Goal: Transaction & Acquisition: Purchase product/service

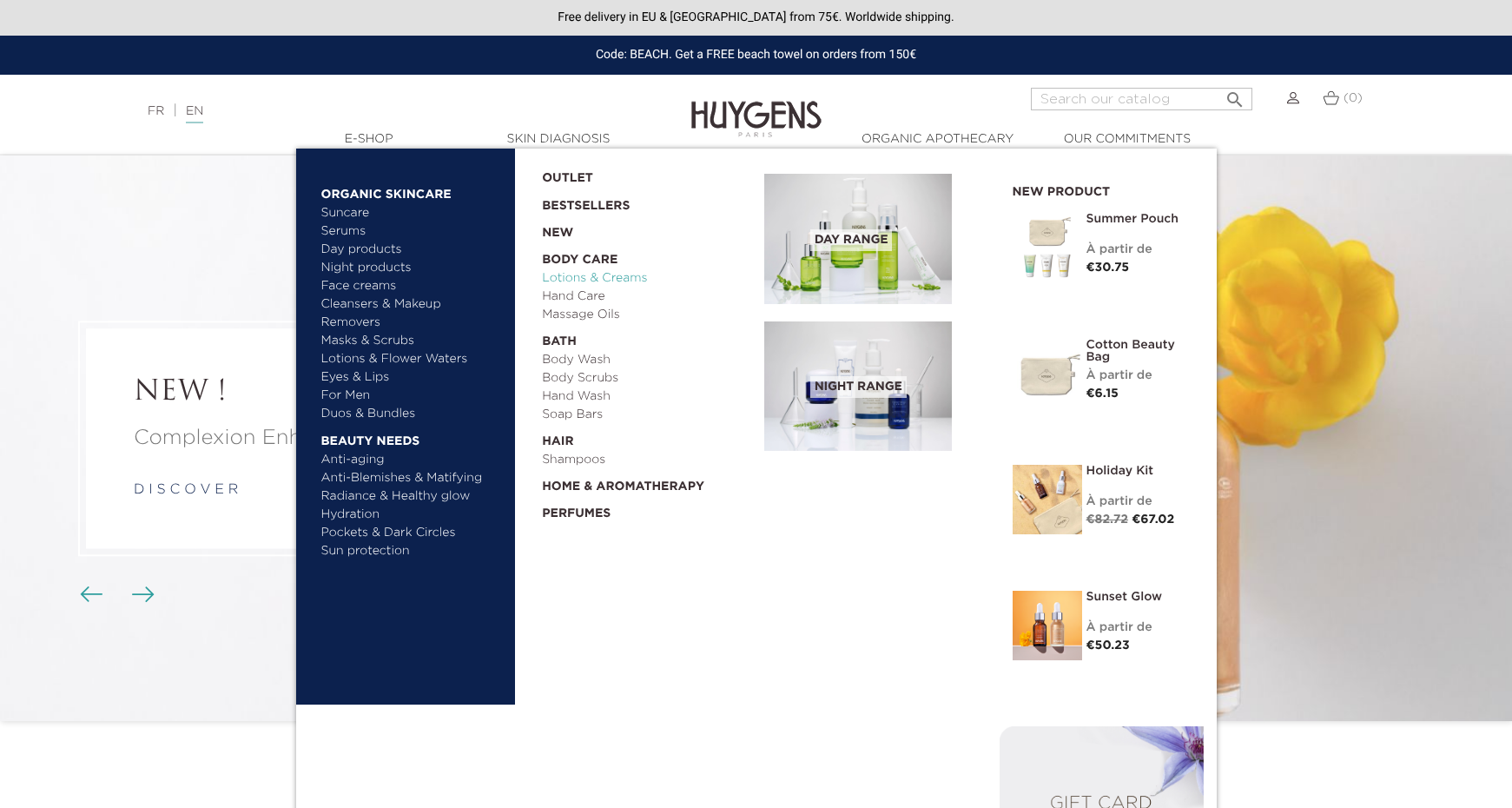
click at [569, 280] on link "Lotions & Creams" at bounding box center [647, 278] width 210 height 18
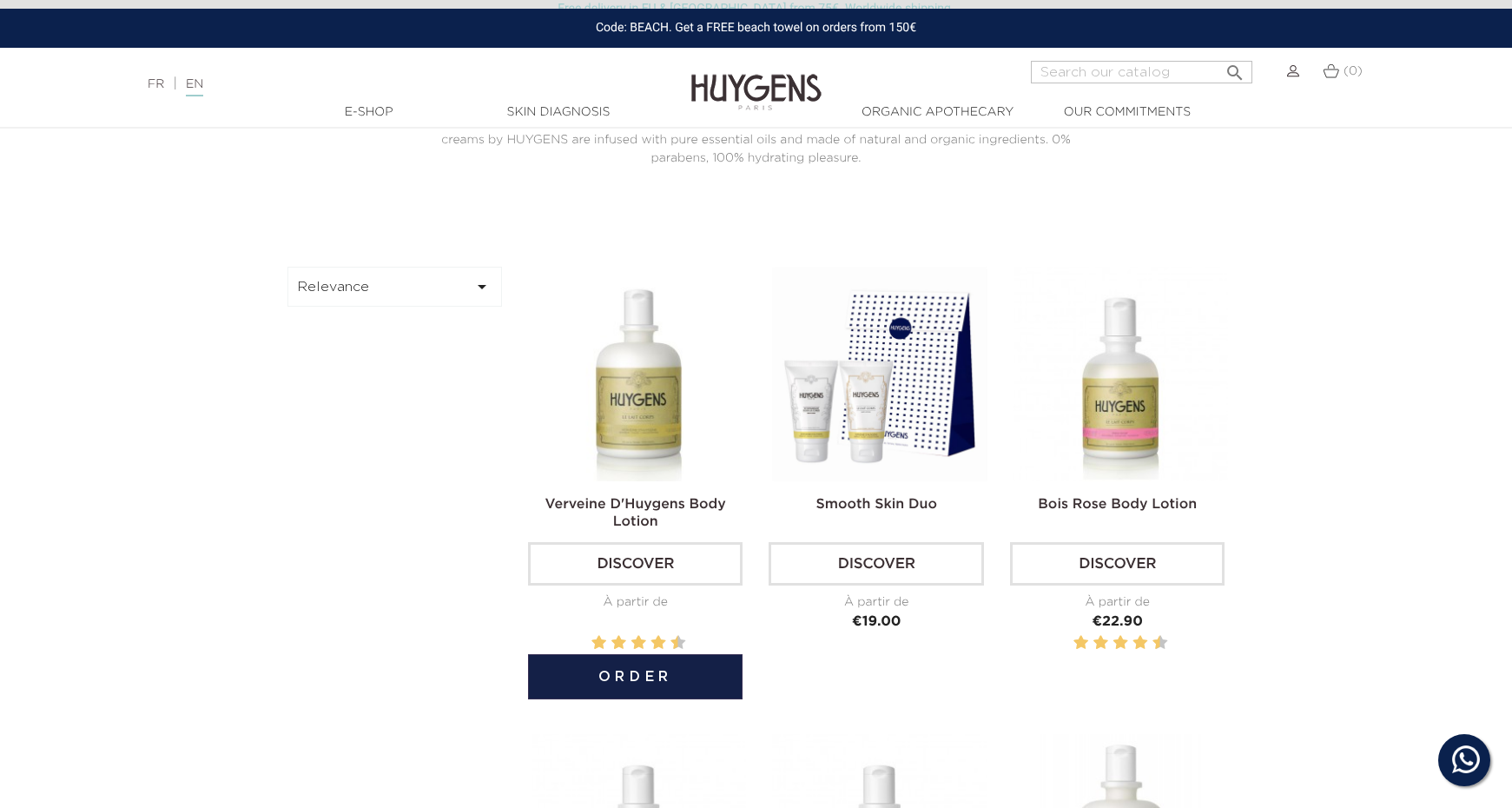
scroll to position [495, 0]
click at [677, 419] on img at bounding box center [639, 372] width 215 height 215
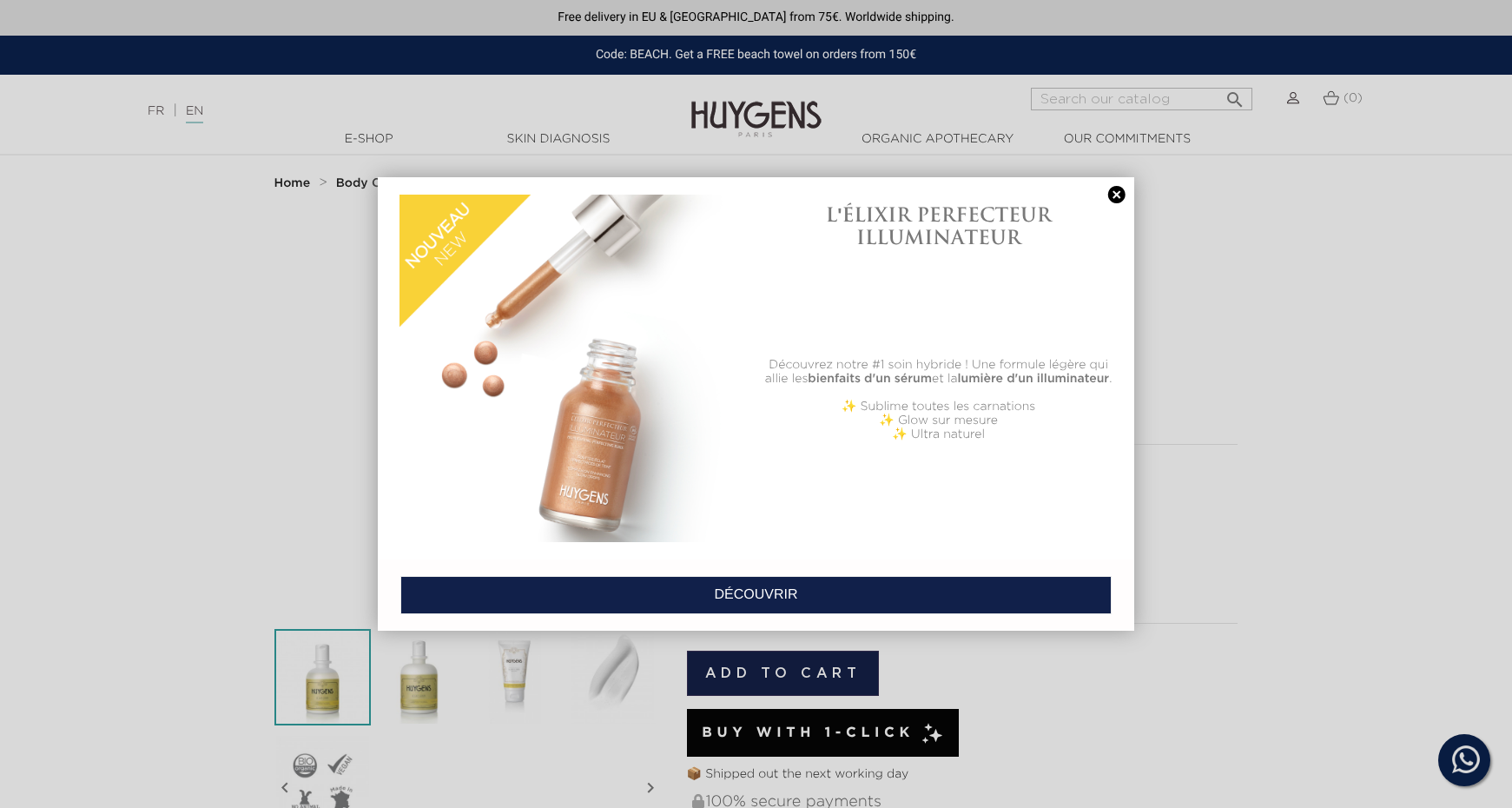
click at [1114, 196] on link at bounding box center [1116, 195] width 24 height 18
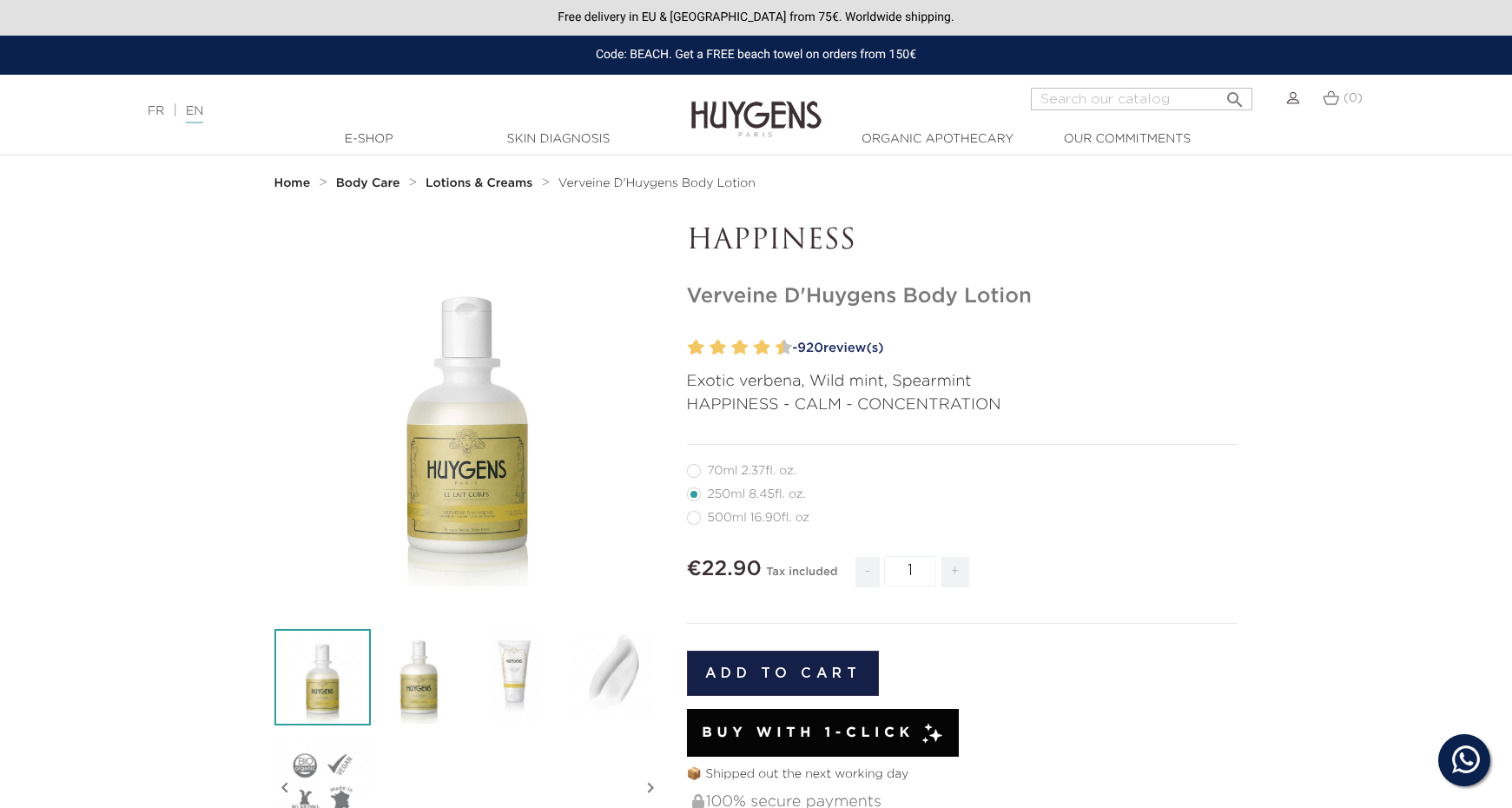
click at [1100, 315] on div "HAPPINESS Verveine D'Huygens Body Lotion" at bounding box center [963, 702] width 578 height 956
drag, startPoint x: 1096, startPoint y: 304, endPoint x: 764, endPoint y: 233, distance: 339.5
click at [971, 262] on div "HAPPINESS Verveine D'Huygens Body Lotion" at bounding box center [963, 702] width 578 height 956
click at [129, 250] on section "  " at bounding box center [756, 715] width 1512 height 982
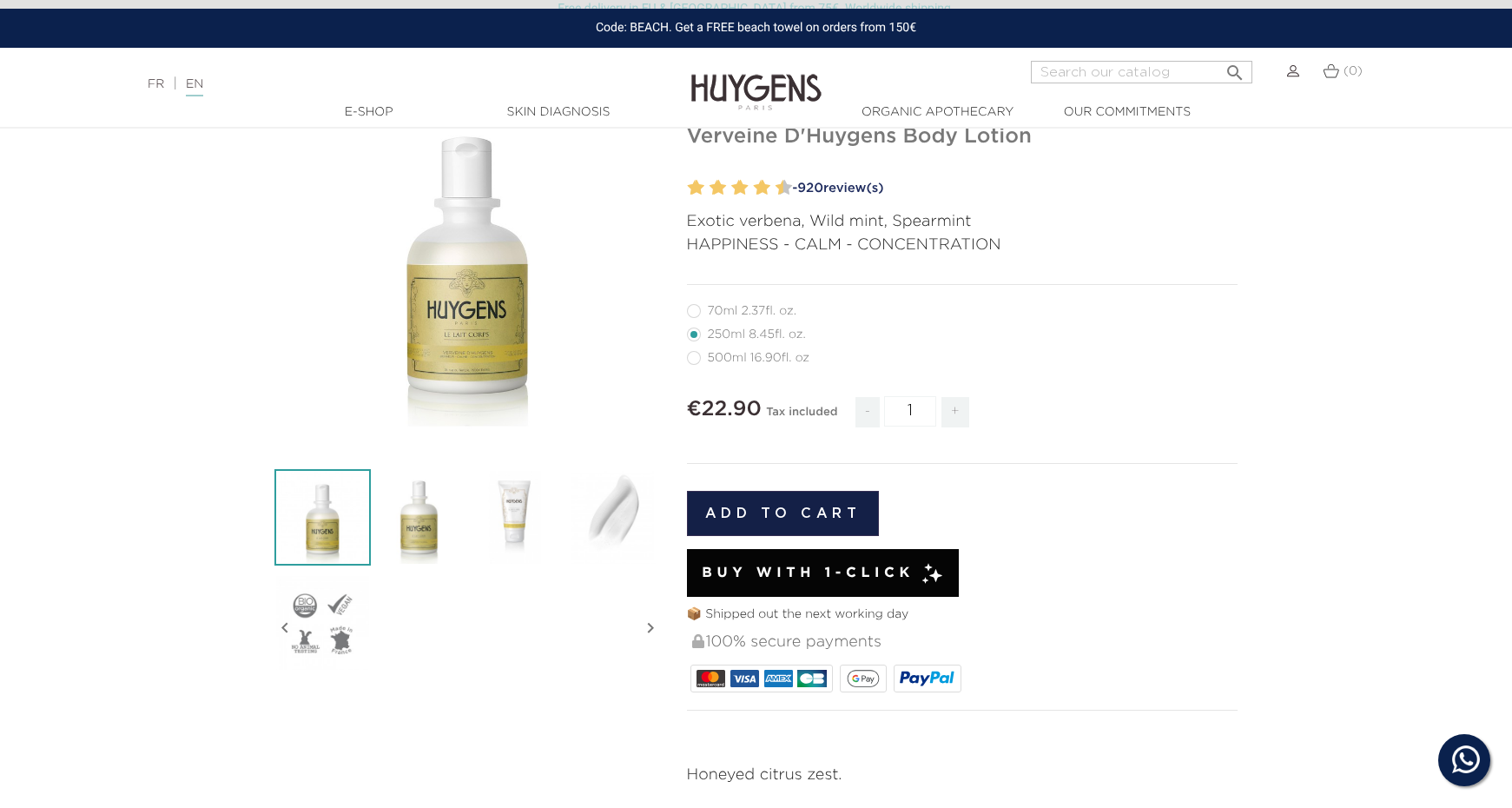
scroll to position [161, 0]
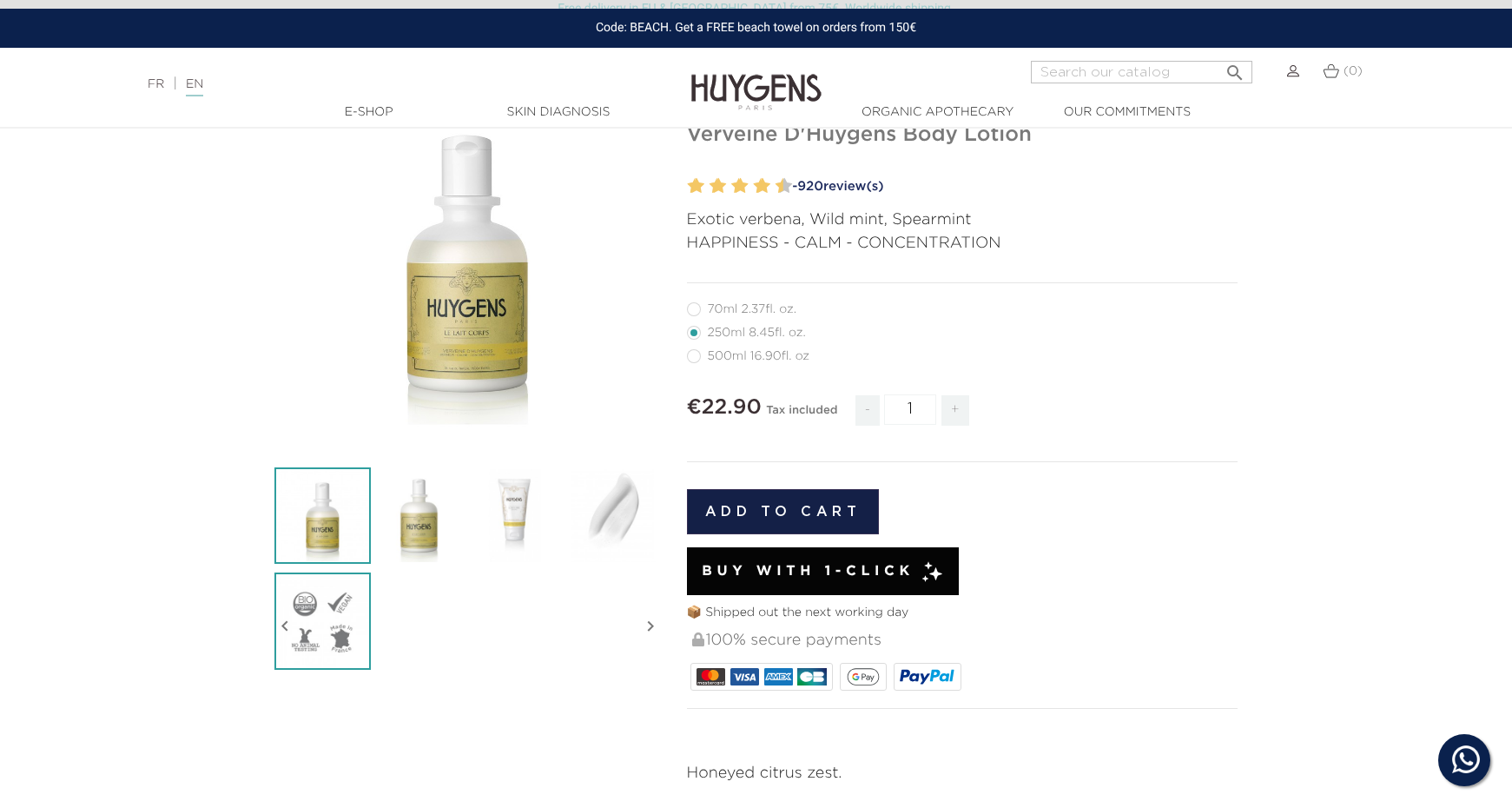
click at [315, 631] on img at bounding box center [323, 620] width 96 height 96
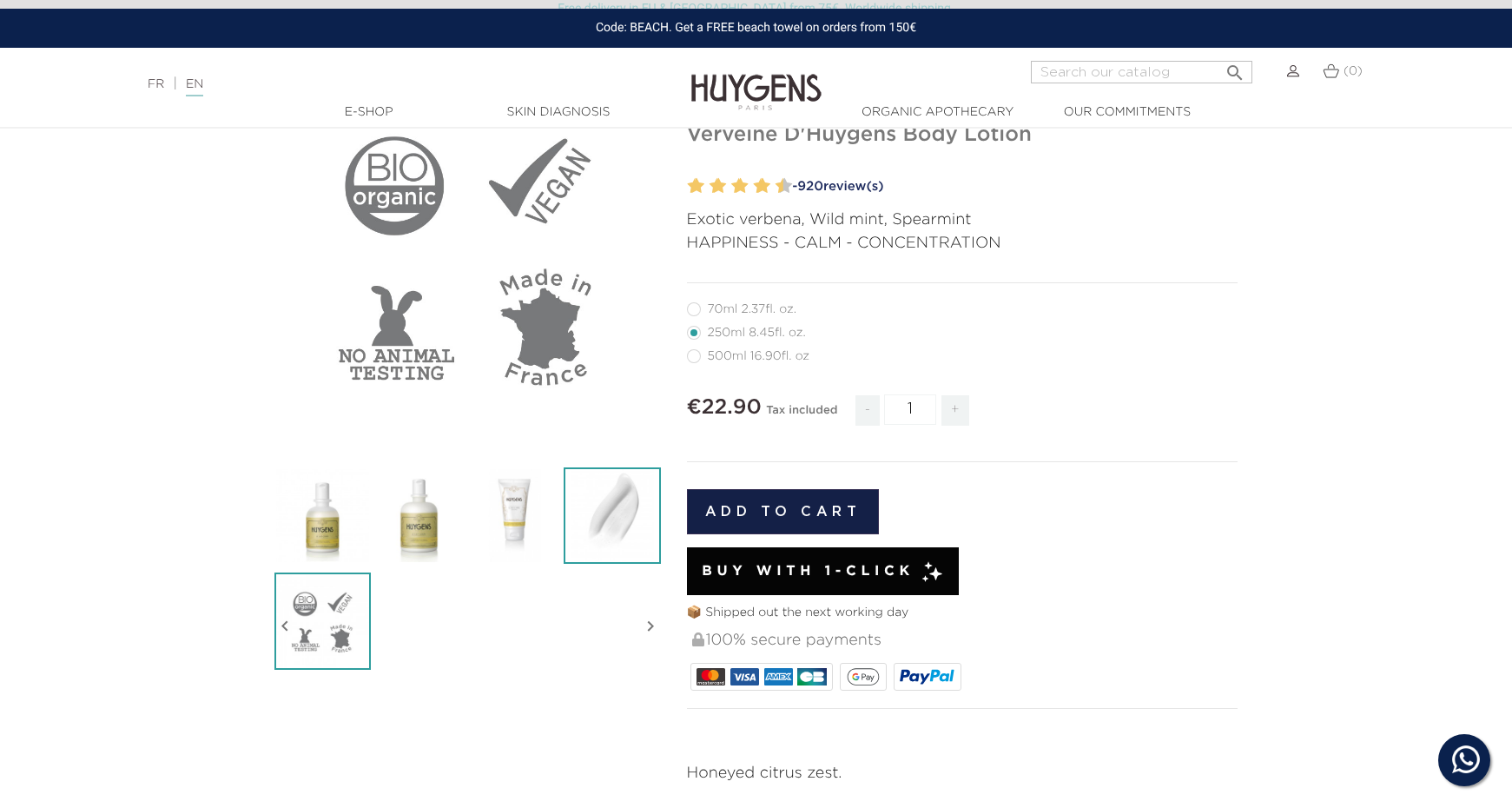
click at [642, 517] on img at bounding box center [612, 515] width 96 height 96
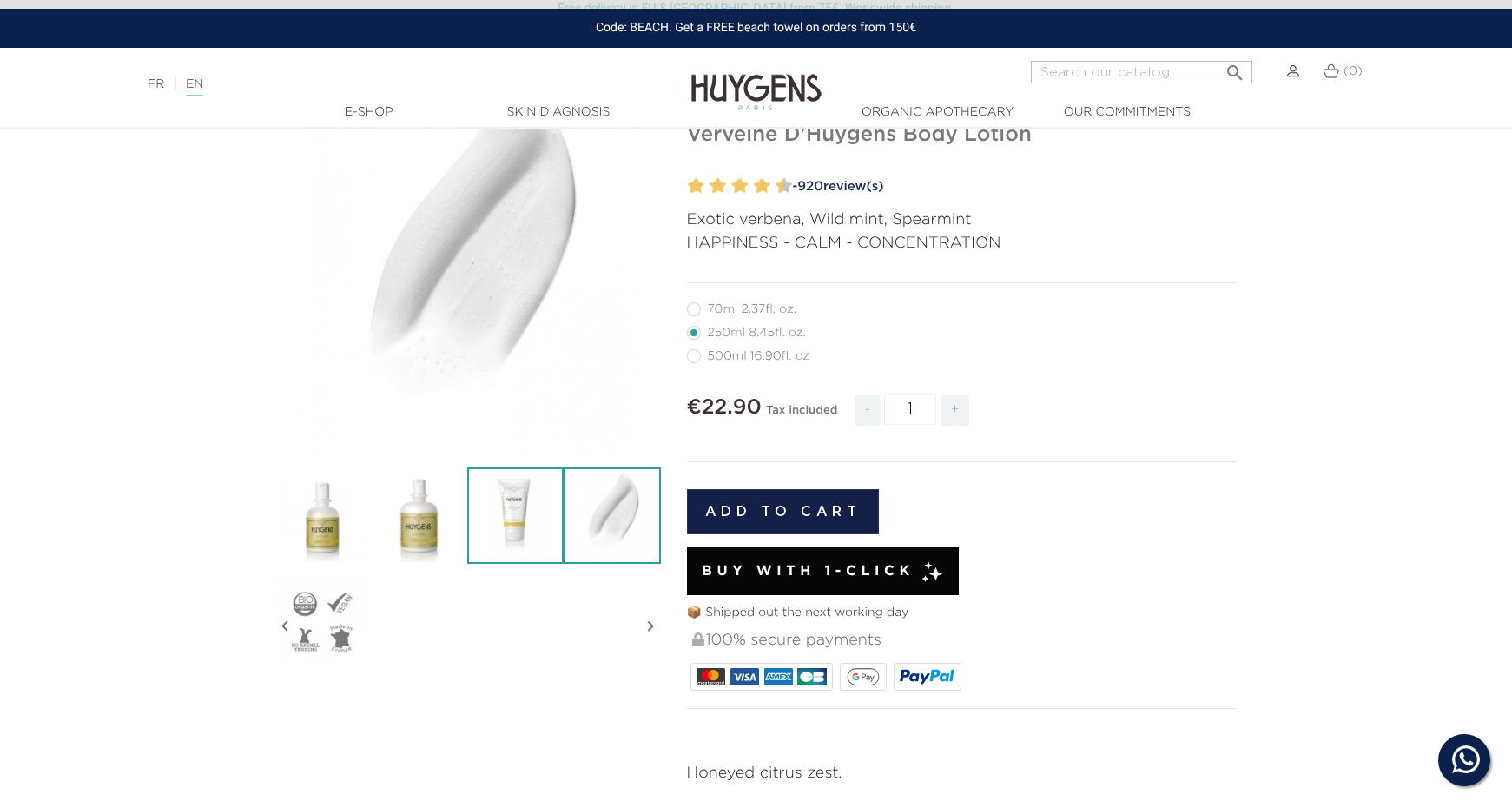
click at [494, 516] on img at bounding box center [516, 515] width 96 height 96
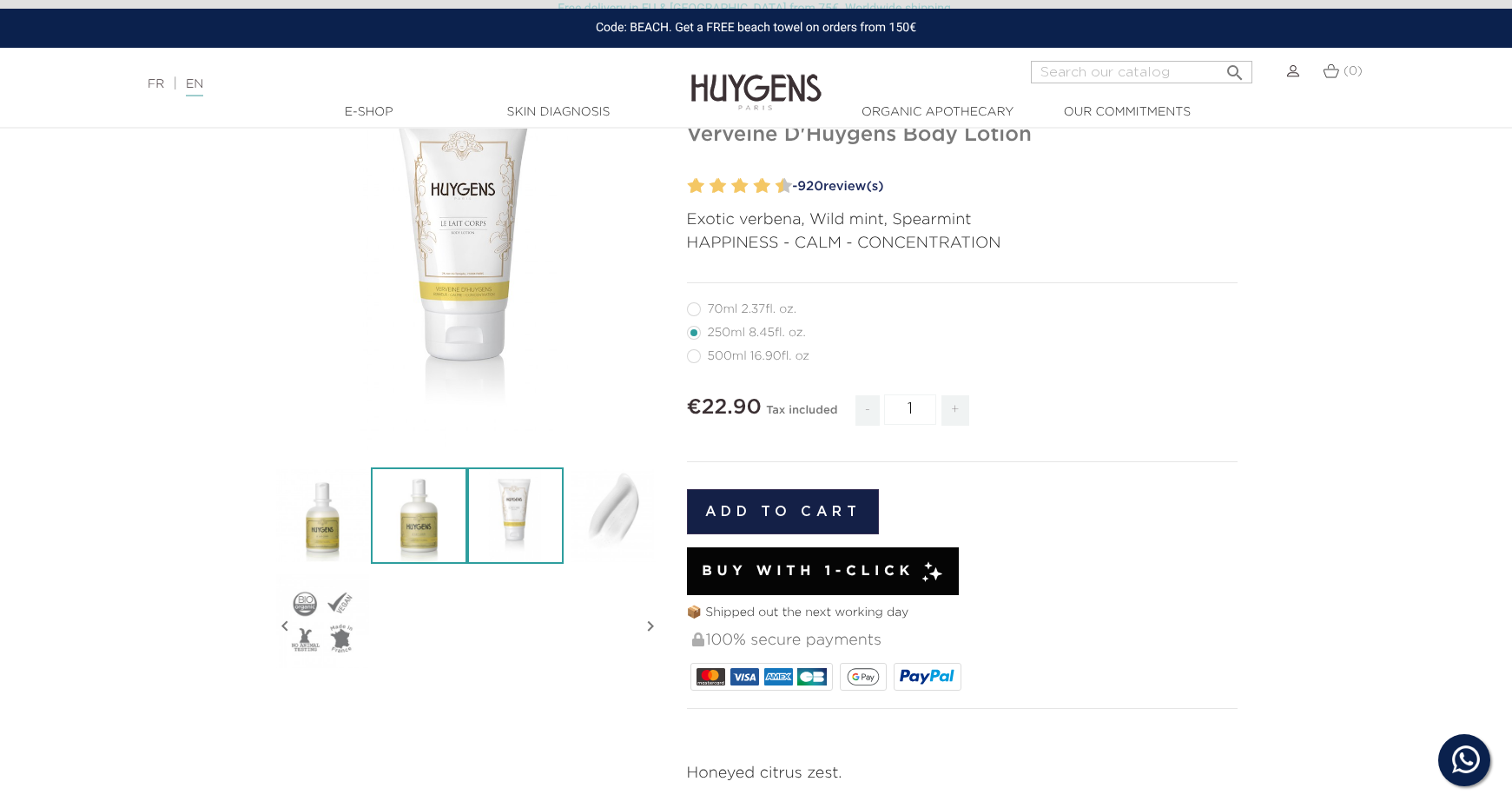
click at [416, 514] on img at bounding box center [419, 515] width 96 height 96
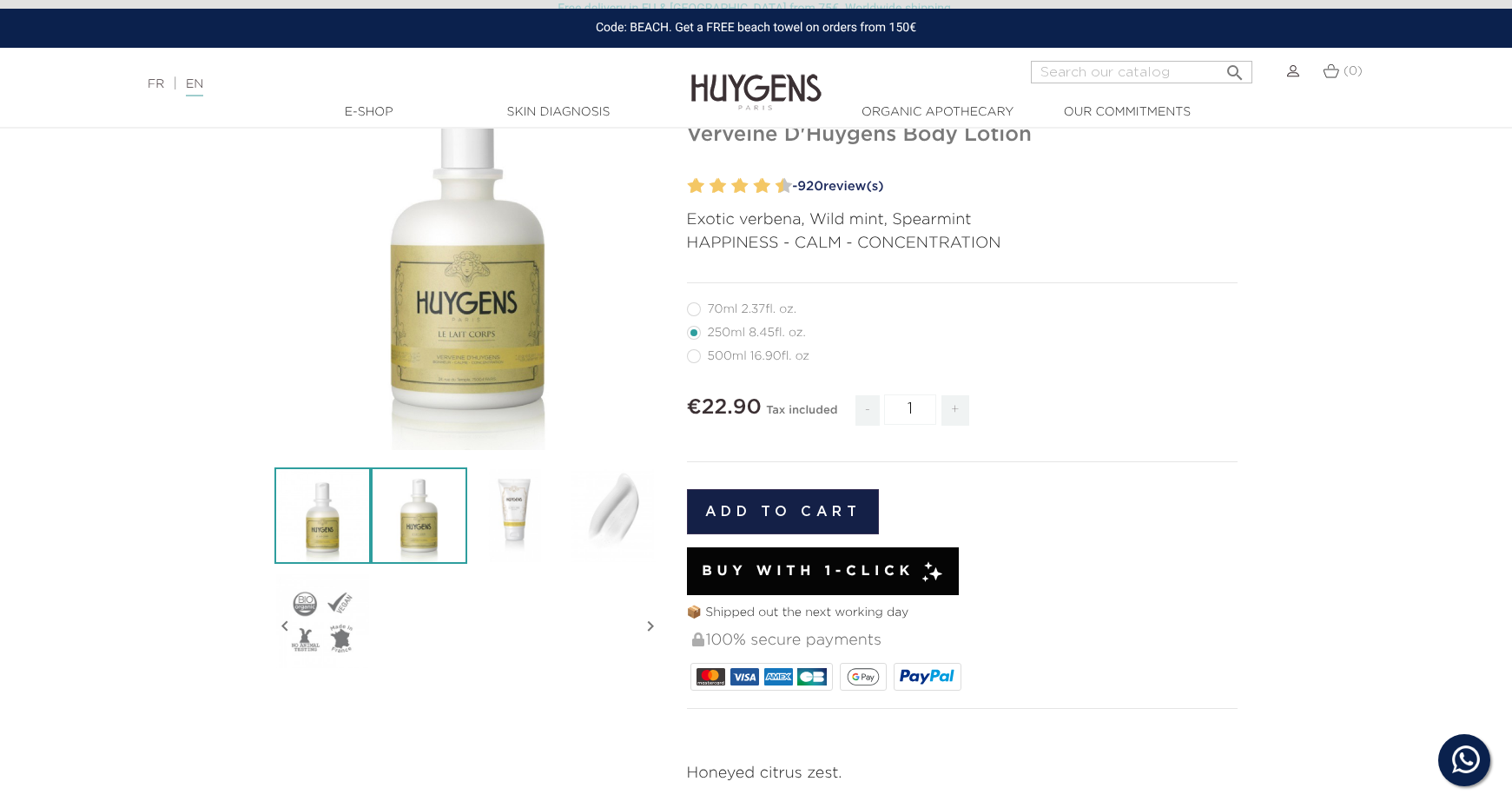
click at [324, 515] on img at bounding box center [323, 515] width 96 height 96
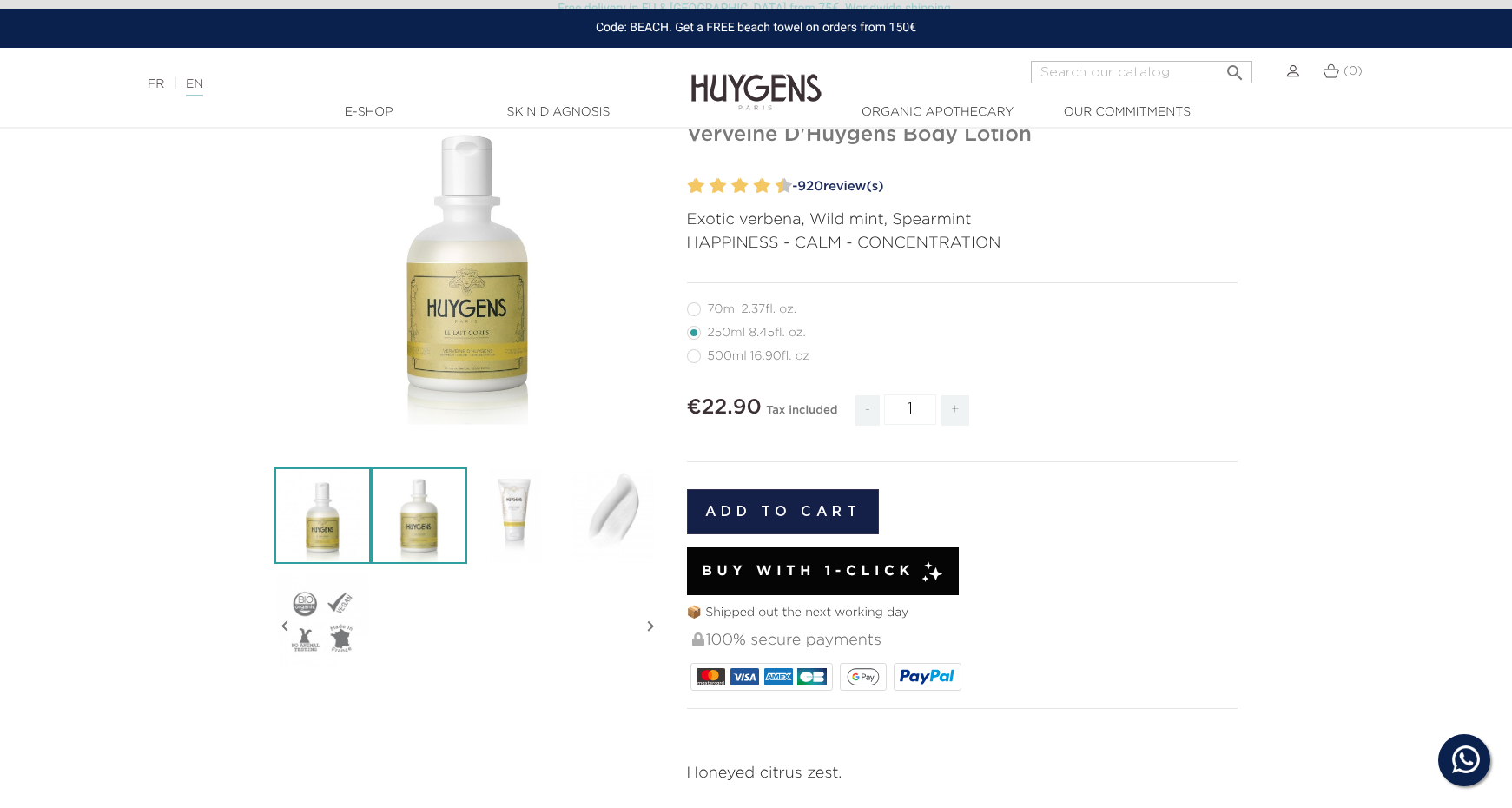
click at [379, 510] on img at bounding box center [419, 515] width 96 height 96
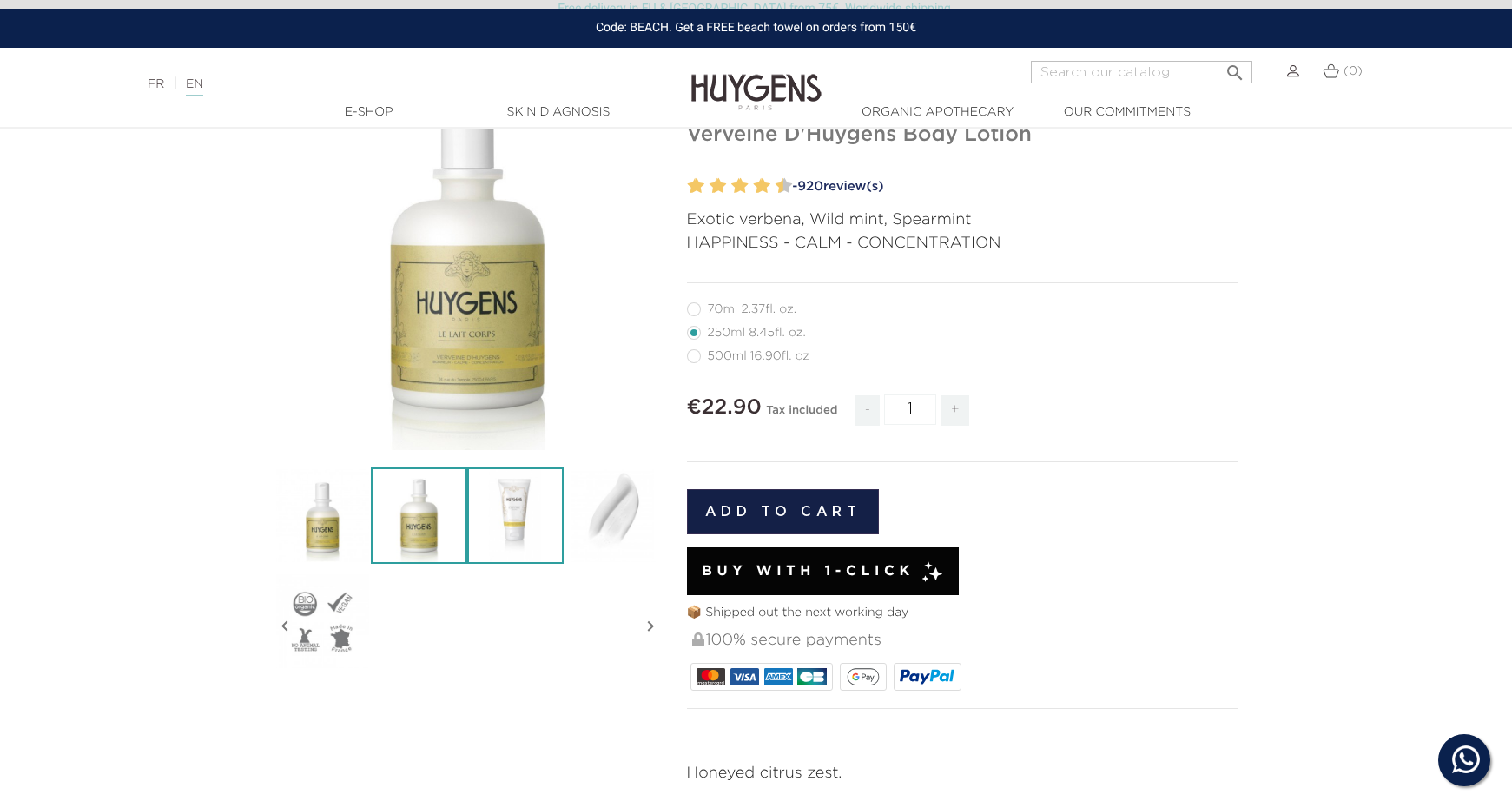
click at [516, 500] on img at bounding box center [516, 515] width 96 height 96
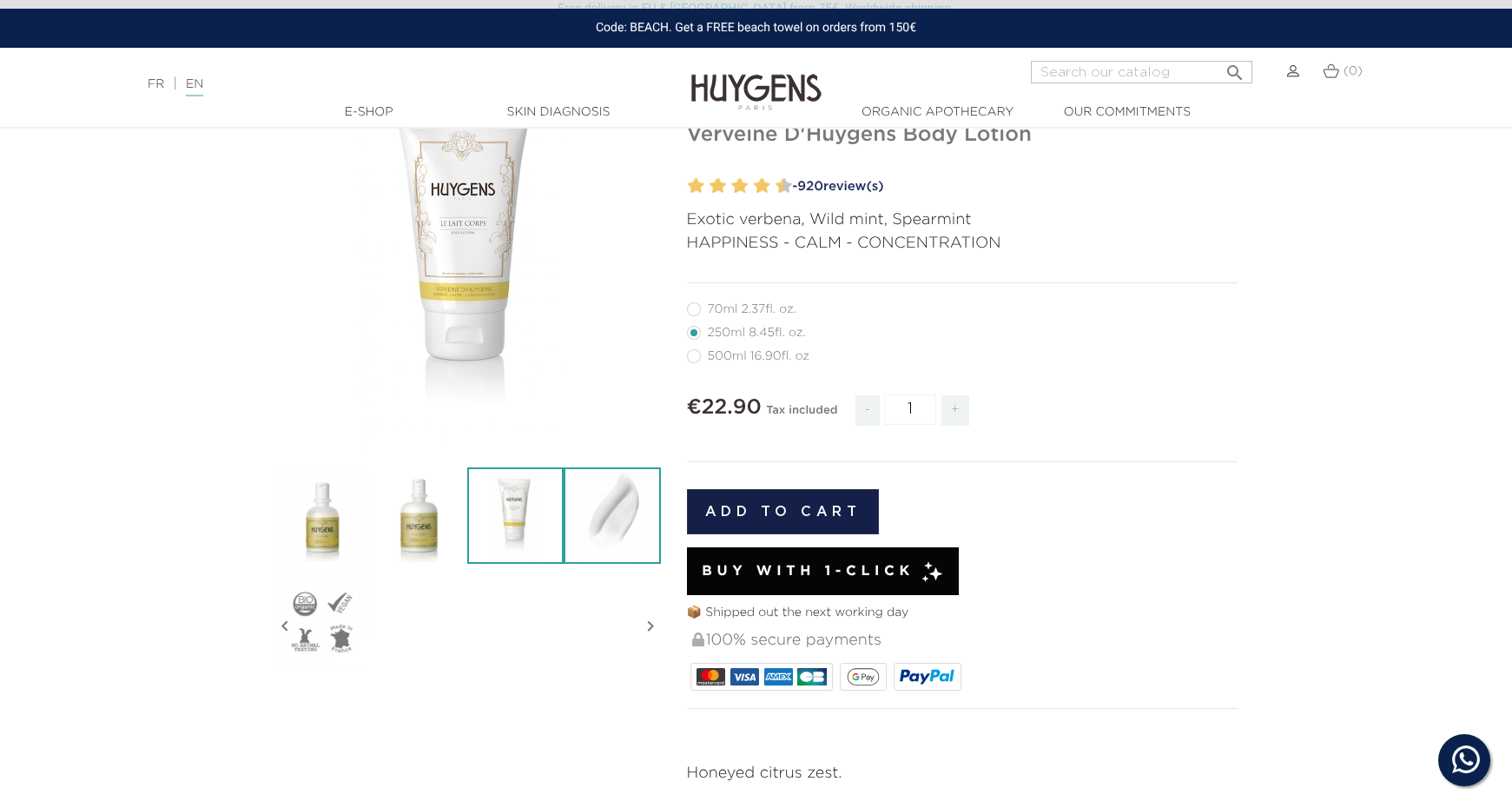
click at [623, 500] on img at bounding box center [612, 515] width 96 height 96
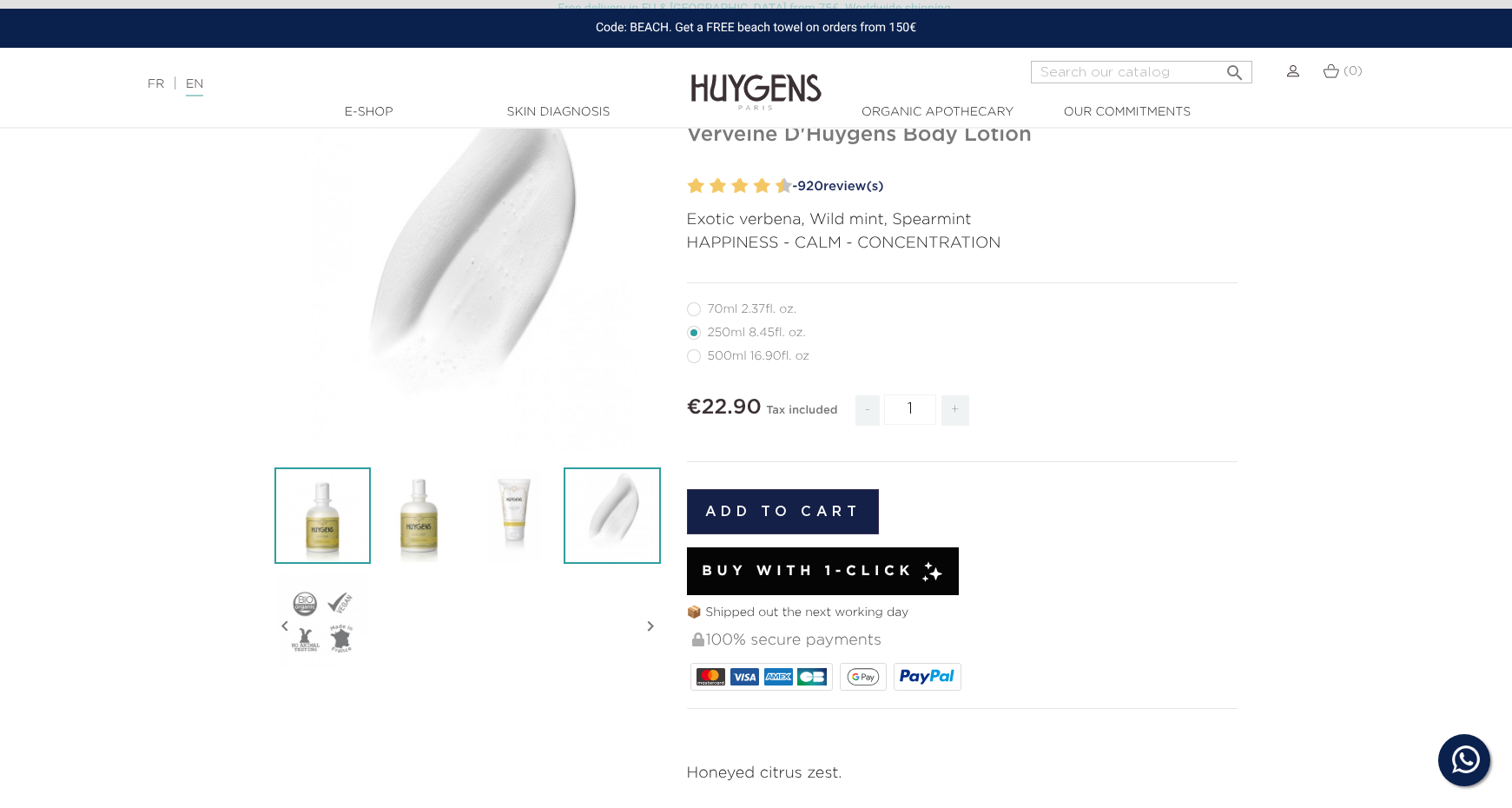
click at [321, 512] on img at bounding box center [323, 515] width 96 height 96
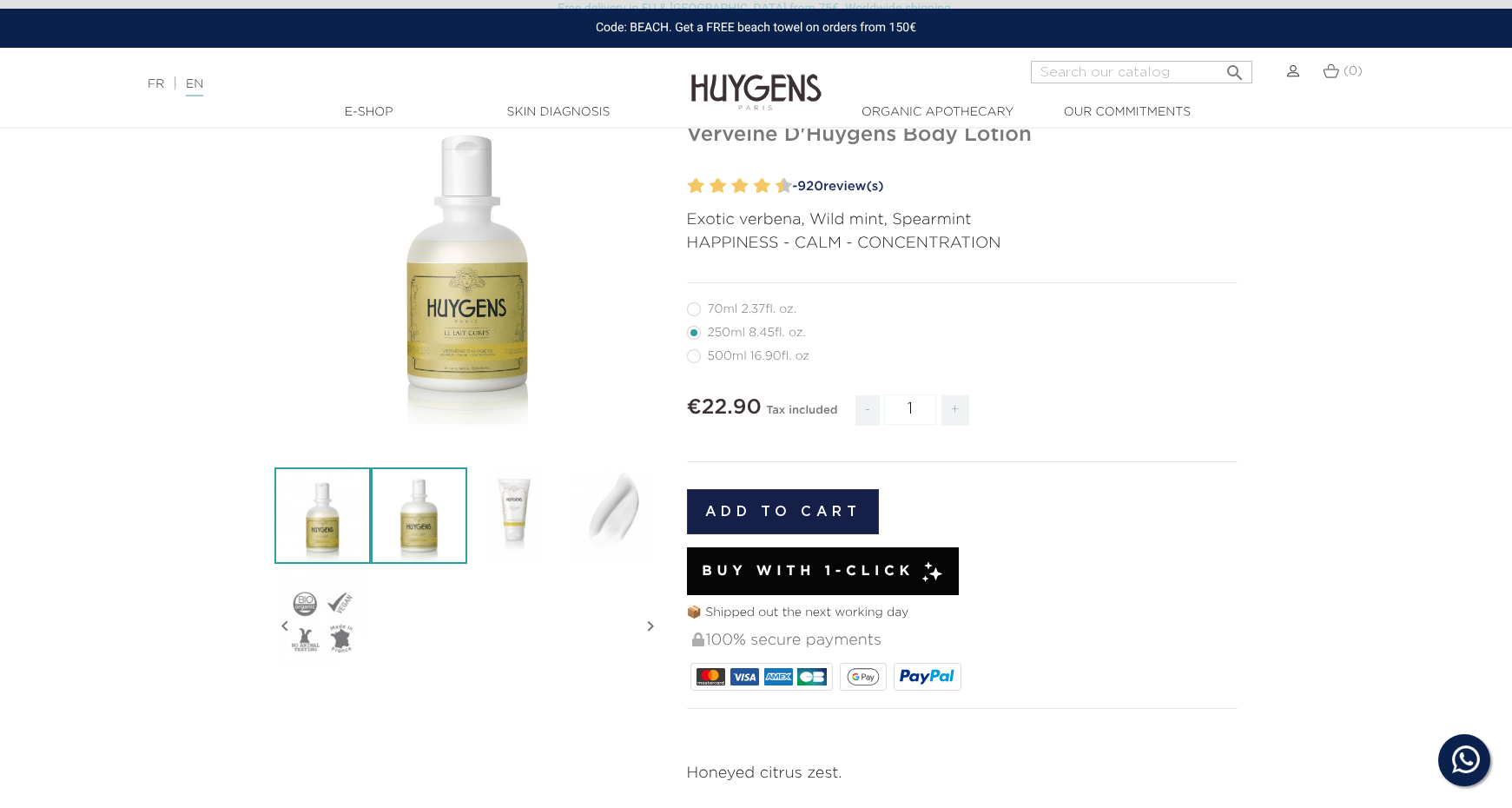
click at [425, 502] on img at bounding box center [419, 515] width 96 height 96
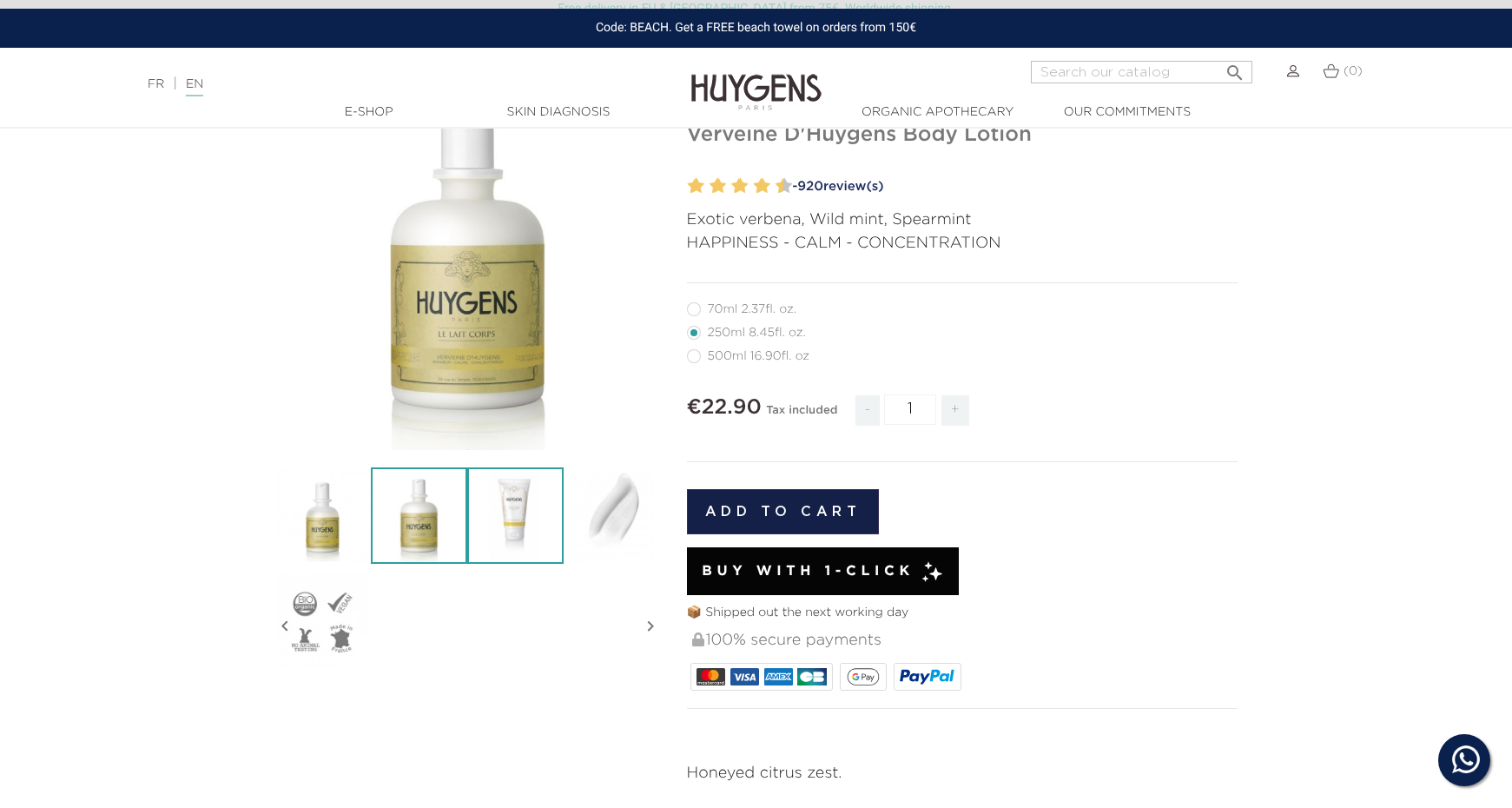
click at [519, 497] on img at bounding box center [516, 515] width 96 height 96
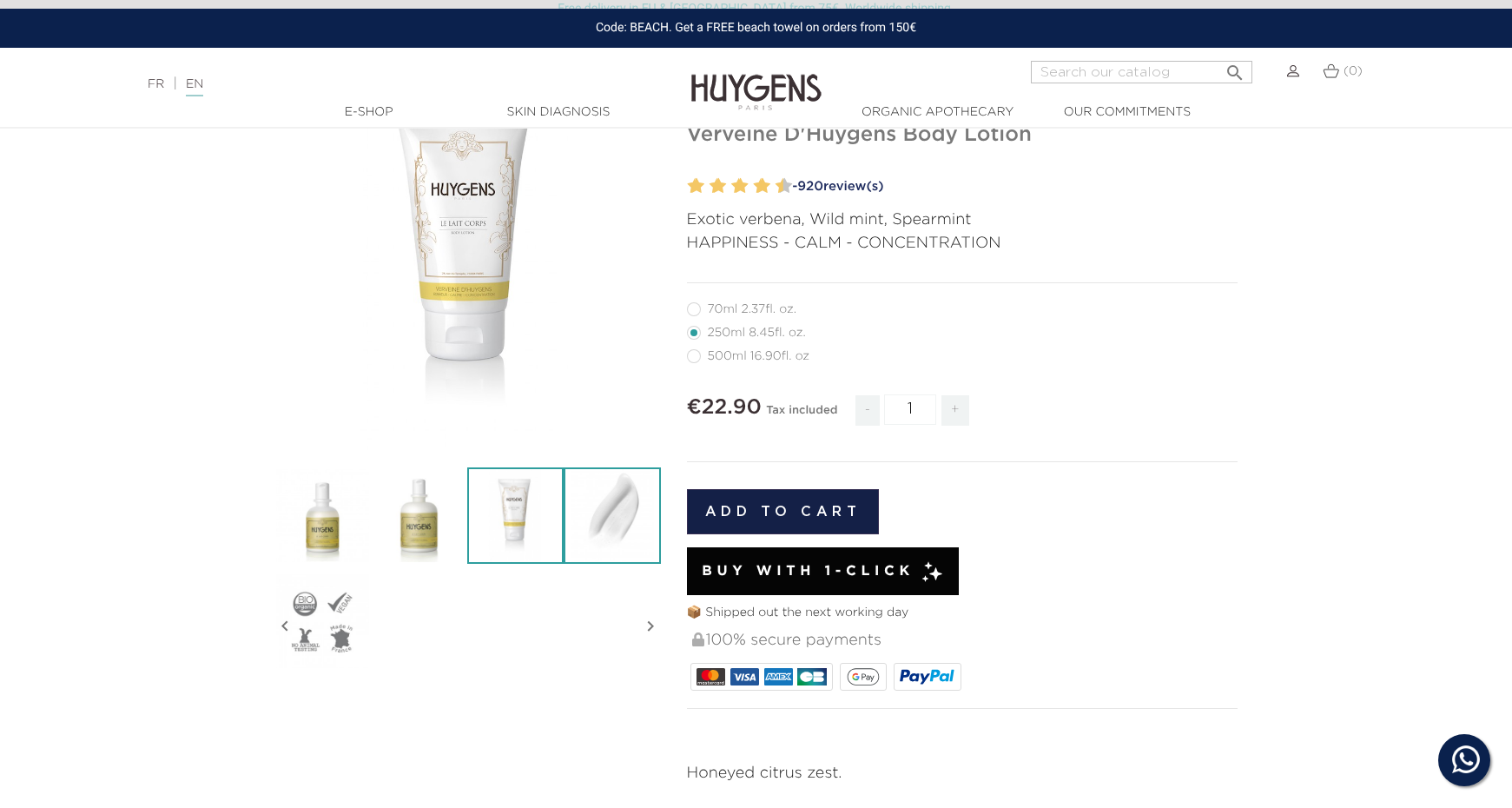
click at [587, 500] on img at bounding box center [612, 515] width 96 height 96
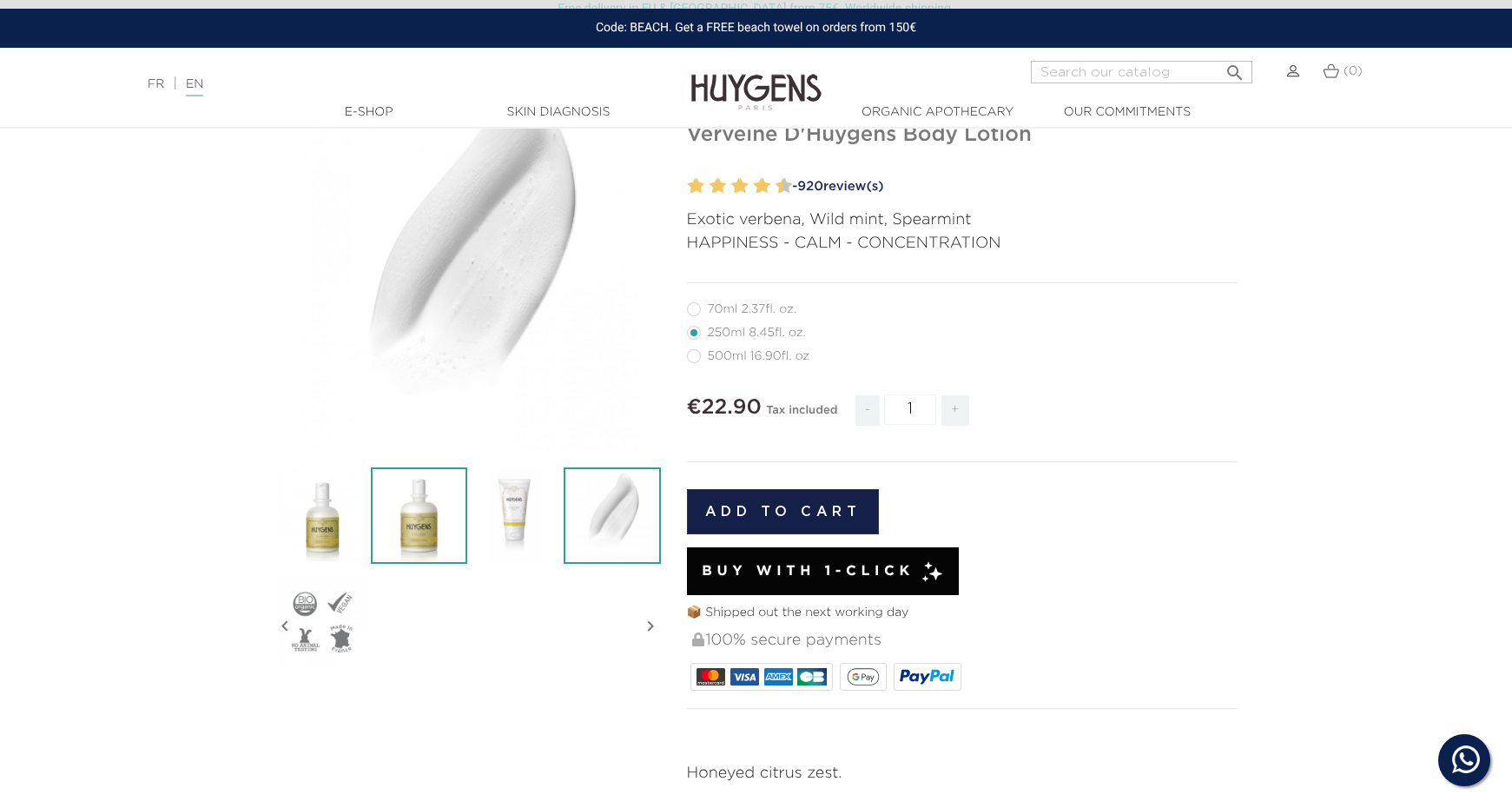
scroll to position [0, 0]
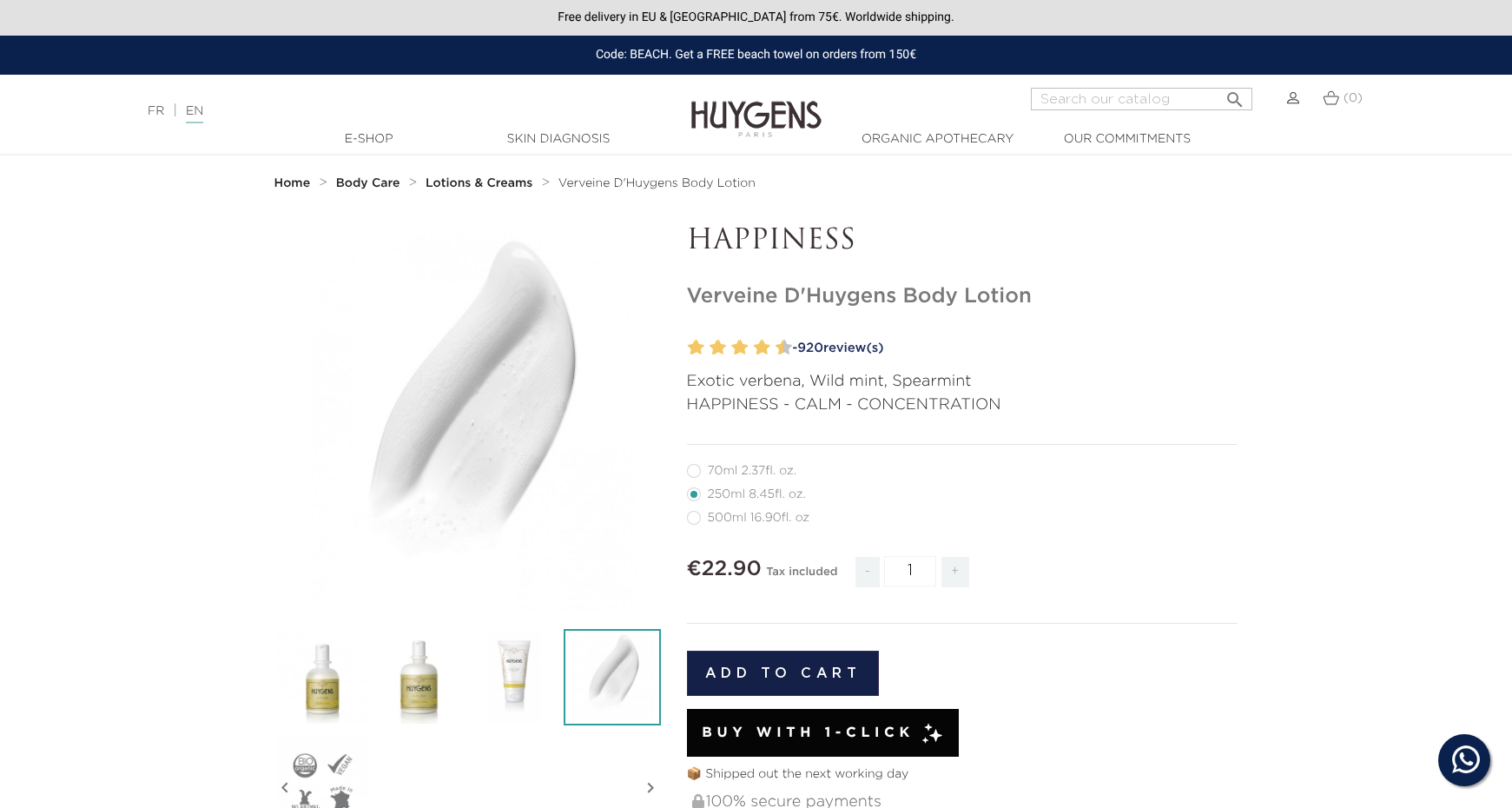
click at [781, 107] on img at bounding box center [756, 107] width 131 height 67
